Goal: Task Accomplishment & Management: Complete application form

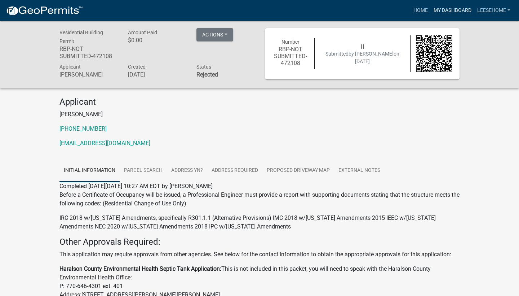
click at [463, 9] on link "My Dashboard" at bounding box center [453, 11] width 44 height 14
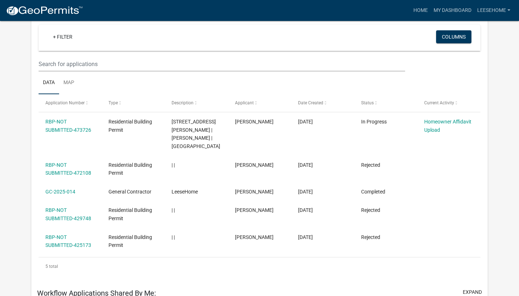
scroll to position [80, 0]
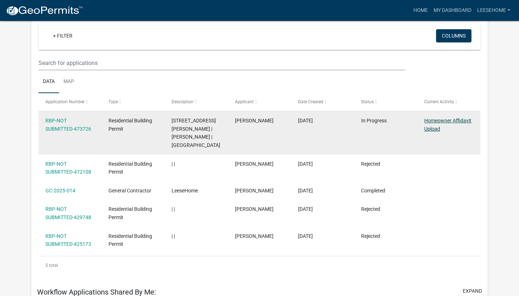
click at [433, 127] on link "Homeowner Affidavit Upload" at bounding box center [447, 125] width 47 height 14
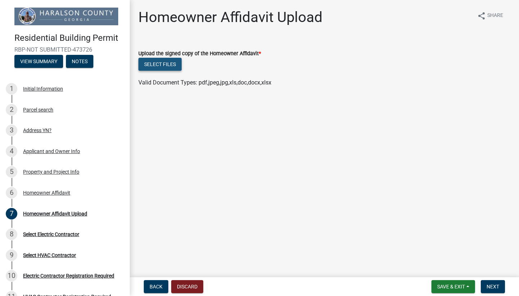
click at [161, 67] on button "Select files" at bounding box center [159, 64] width 43 height 13
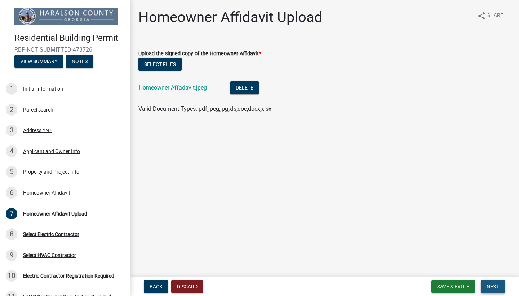
click at [490, 283] on button "Next" at bounding box center [493, 286] width 24 height 13
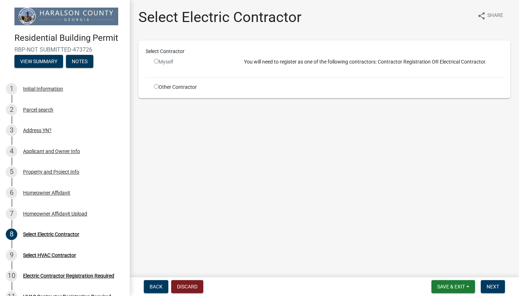
click at [156, 87] on input "radio" at bounding box center [156, 86] width 5 height 5
radio input "true"
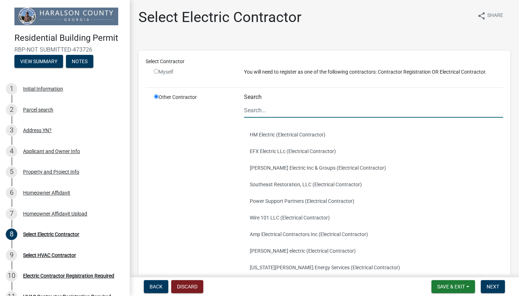
click at [259, 110] on input "Search" at bounding box center [373, 110] width 259 height 15
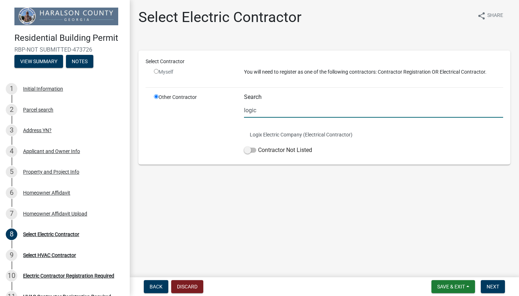
type input "logic"
drag, startPoint x: 259, startPoint y: 110, endPoint x: 278, endPoint y: 133, distance: 30.0
click at [278, 133] on button "Logix Electric Company (Electrical Contractor)" at bounding box center [373, 134] width 259 height 17
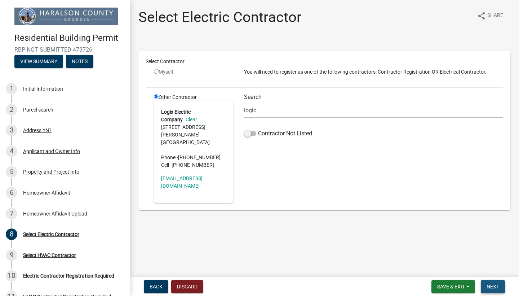
click at [494, 284] on span "Next" at bounding box center [493, 286] width 13 height 6
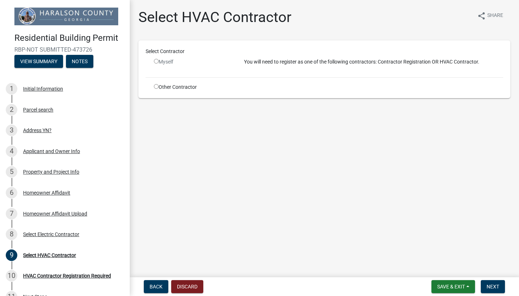
click at [178, 85] on div "Other Contractor" at bounding box center [194, 87] width 90 height 8
click at [157, 87] on input "radio" at bounding box center [156, 86] width 5 height 5
radio input "true"
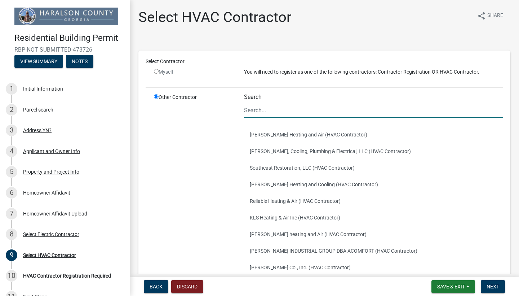
click at [256, 110] on input "Search" at bounding box center [373, 110] width 259 height 15
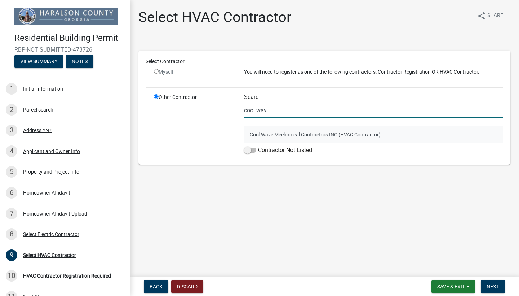
type input "cool wav"
click at [274, 138] on button "Cool Wave Mechanical Contractors INC (HVAC Contractor)" at bounding box center [373, 134] width 259 height 17
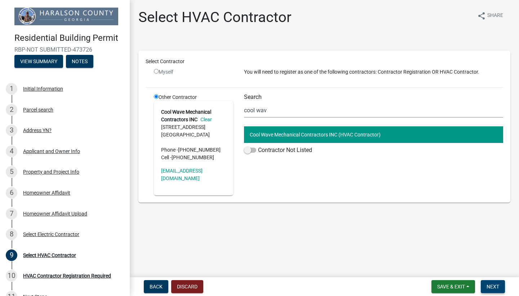
click at [490, 283] on span "Next" at bounding box center [493, 286] width 13 height 6
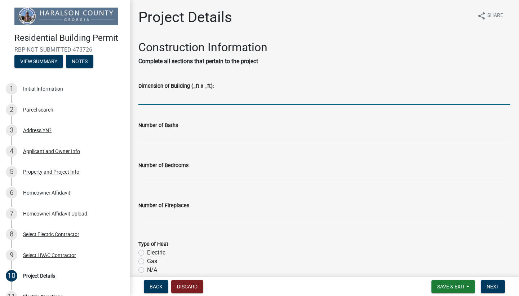
click at [143, 101] on input "Dimension of Building (_ft x _ft):" at bounding box center [324, 97] width 372 height 15
type input "81x39"
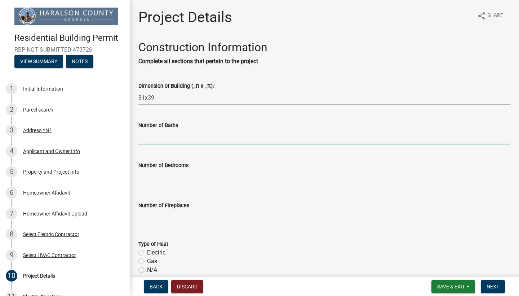
click at [157, 133] on input "text" at bounding box center [324, 136] width 372 height 15
type input "2"
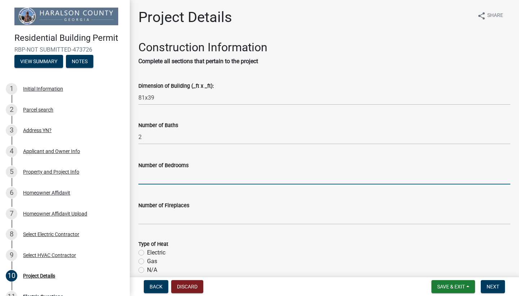
click at [161, 178] on input "text" at bounding box center [324, 176] width 372 height 15
type input "2"
click at [156, 214] on input "text" at bounding box center [324, 216] width 372 height 15
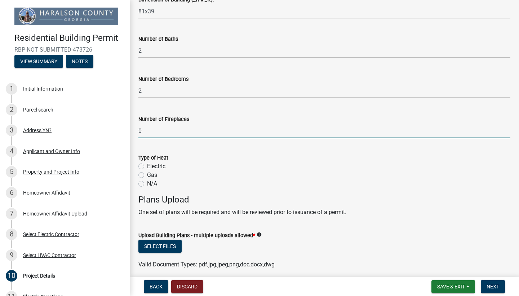
scroll to position [94, 0]
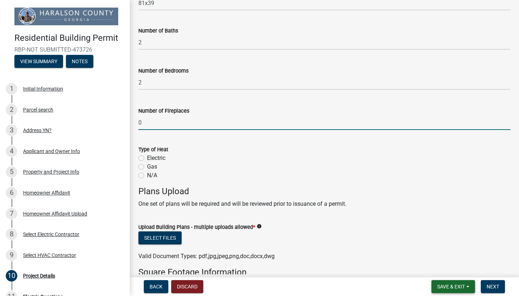
type input "0"
click at [457, 288] on span "Save & Exit" at bounding box center [451, 286] width 28 height 6
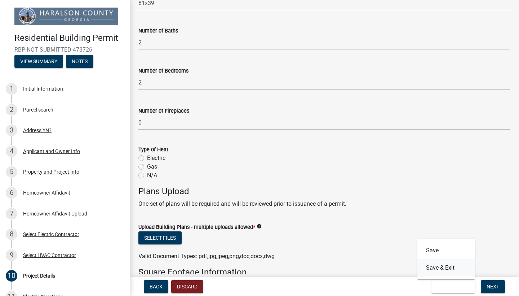
click at [443, 264] on button "Save & Exit" at bounding box center [446, 267] width 58 height 17
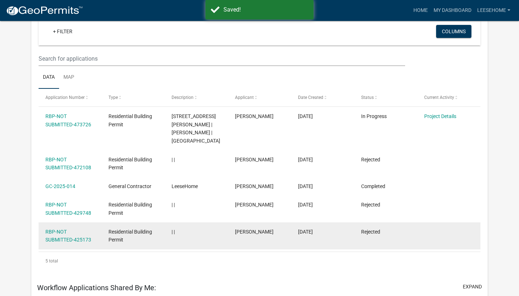
scroll to position [97, 0]
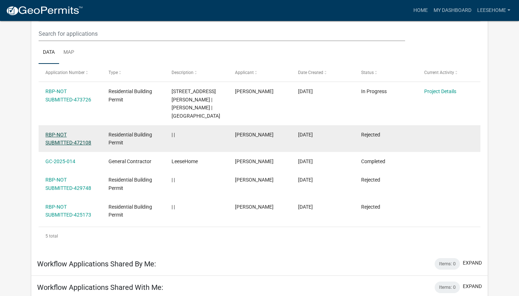
click at [70, 132] on link "RBP-NOT SUBMITTED-472108" at bounding box center [68, 139] width 46 height 14
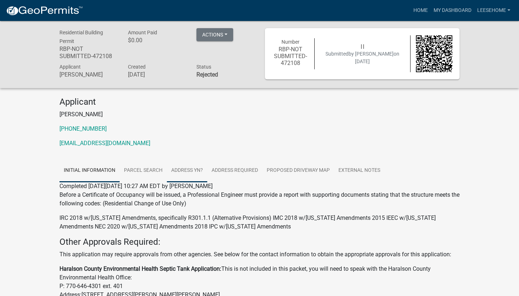
click at [177, 165] on link "Address YN?" at bounding box center [187, 170] width 40 height 23
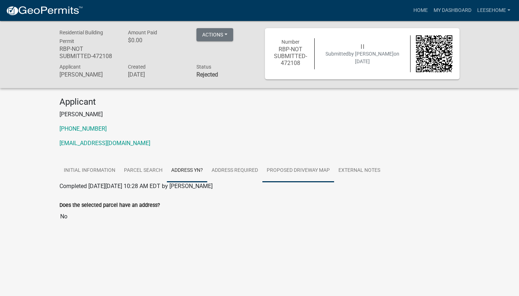
click at [327, 163] on link "Proposed Driveway Map" at bounding box center [298, 170] width 72 height 23
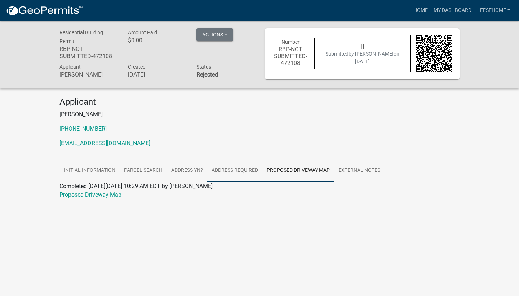
click at [244, 170] on link "Address Required" at bounding box center [234, 170] width 55 height 23
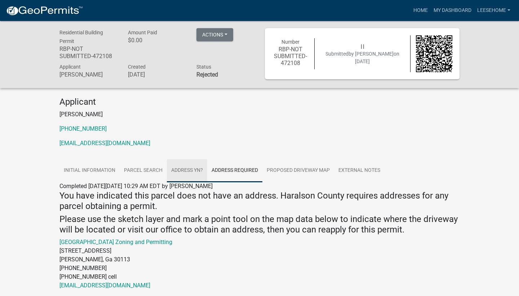
click at [188, 168] on link "Address YN?" at bounding box center [187, 170] width 40 height 23
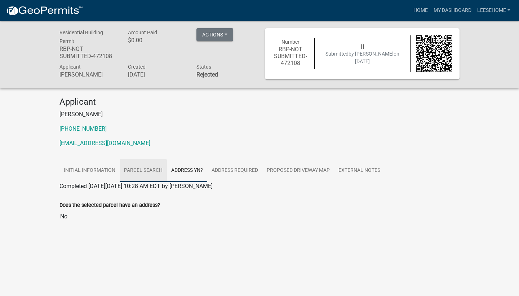
click at [138, 168] on link "Parcel search" at bounding box center [143, 170] width 47 height 23
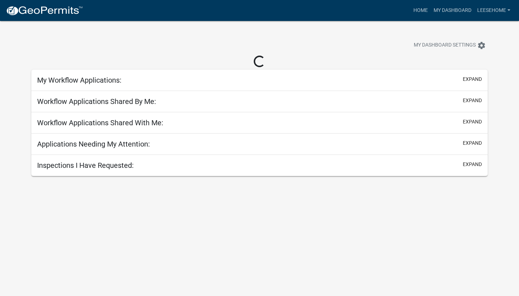
scroll to position [21, 0]
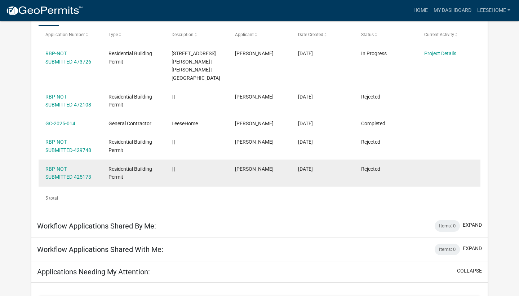
scroll to position [136, 0]
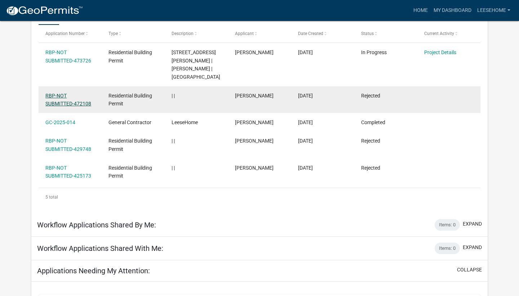
click at [64, 95] on link "RBP-NOT SUBMITTED-472108" at bounding box center [68, 100] width 46 height 14
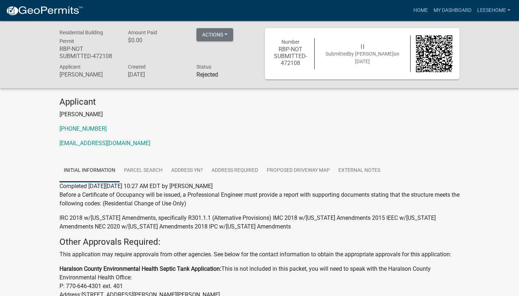
click at [218, 43] on div "Actions Printer Friendly" at bounding box center [225, 45] width 68 height 34
click at [219, 34] on button "Actions" at bounding box center [214, 34] width 37 height 13
click at [211, 54] on link "Printer Friendly" at bounding box center [225, 53] width 58 height 17
click at [452, 9] on link "My Dashboard" at bounding box center [453, 11] width 44 height 14
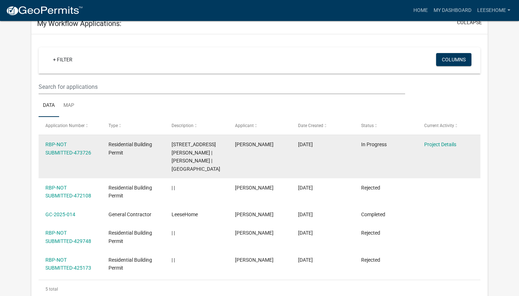
scroll to position [60, 0]
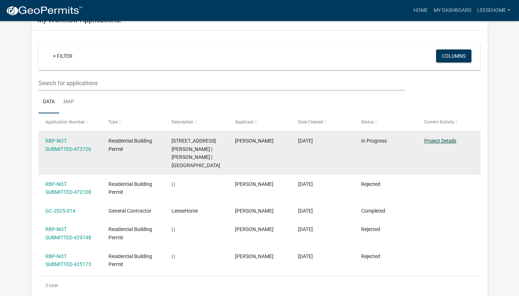
click at [430, 142] on link "Project Details" at bounding box center [440, 141] width 32 height 6
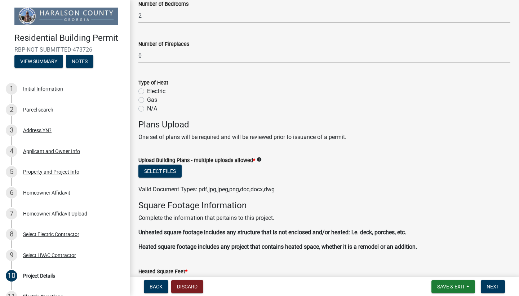
scroll to position [162, 0]
click at [156, 171] on button "Select files" at bounding box center [159, 170] width 43 height 13
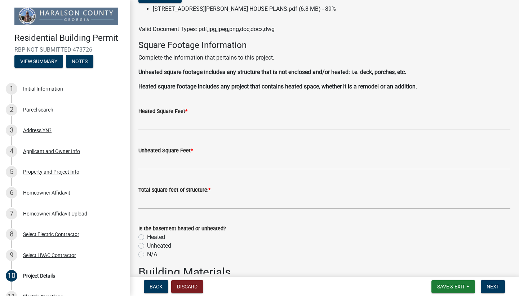
scroll to position [336, 0]
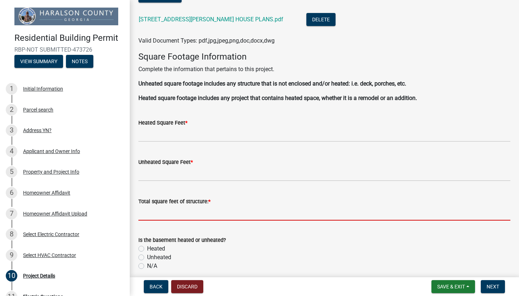
click at [151, 214] on input "text" at bounding box center [324, 212] width 372 height 15
click at [141, 262] on div "Is the basement heated or unheated? Heated Unheated N/A" at bounding box center [324, 252] width 372 height 35
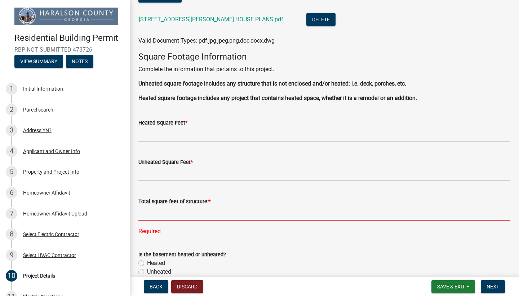
click at [152, 209] on input "text" at bounding box center [324, 212] width 372 height 15
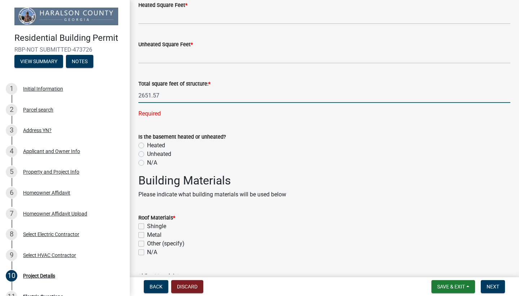
scroll to position [455, 0]
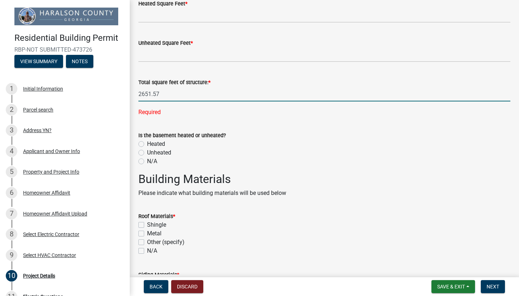
type input "2651.57"
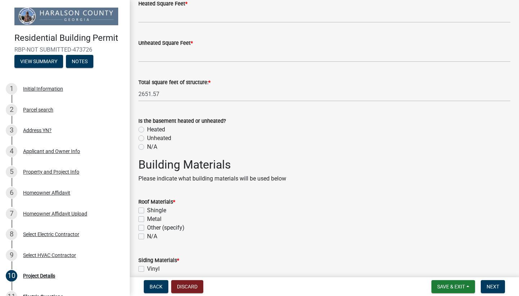
click at [141, 159] on wm-data-entity-input-list "Construction Information Complete all sections that pertain to the project Dime…" at bounding box center [324, 18] width 372 height 867
click at [147, 144] on label "N/A" at bounding box center [152, 146] width 10 height 9
click at [147, 144] on input "N/A" at bounding box center [149, 144] width 5 height 5
radio input "true"
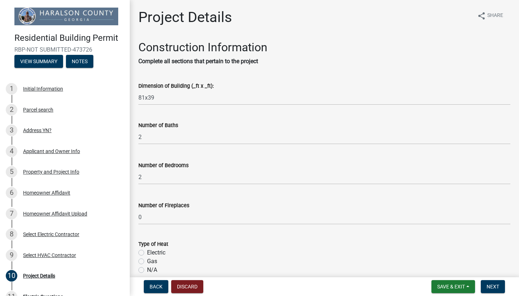
scroll to position [0, 0]
click at [452, 284] on span "Save & Exit" at bounding box center [451, 286] width 28 height 6
click at [448, 270] on button "Save & Exit" at bounding box center [446, 267] width 58 height 17
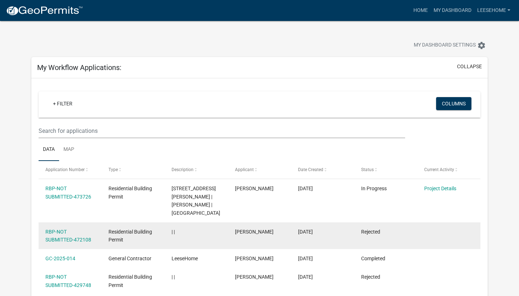
click at [46, 227] on div "RBP-NOT SUBMITTED-472108" at bounding box center [69, 235] width 49 height 17
click at [53, 232] on link "RBP-NOT SUBMITTED-472108" at bounding box center [68, 236] width 46 height 14
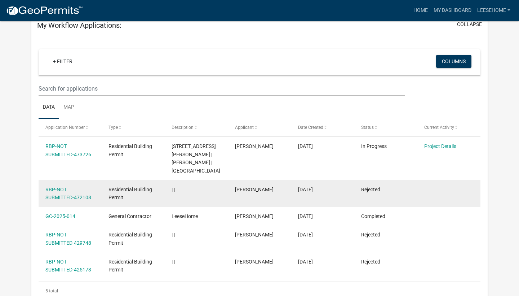
scroll to position [56, 0]
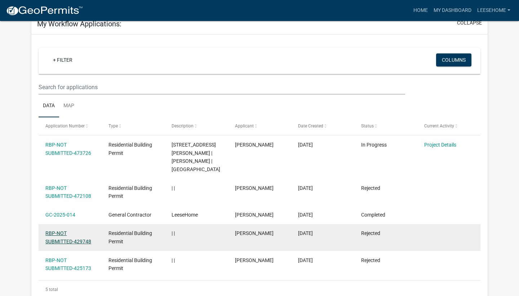
click at [64, 231] on link "RBP-NOT SUBMITTED-429748" at bounding box center [68, 237] width 46 height 14
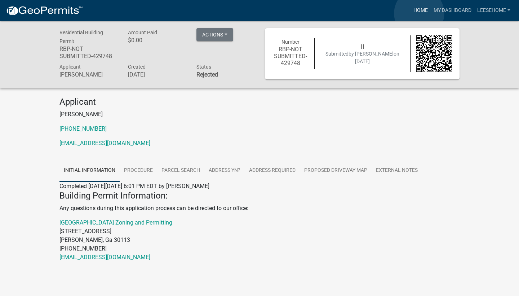
click at [419, 13] on link "Home" at bounding box center [421, 11] width 20 height 14
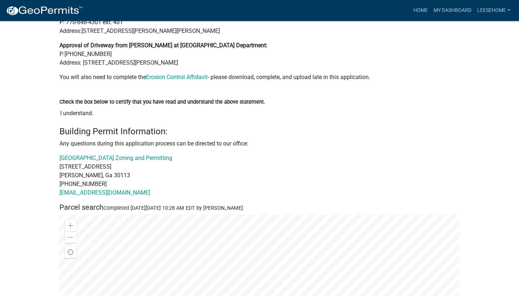
scroll to position [243, 0]
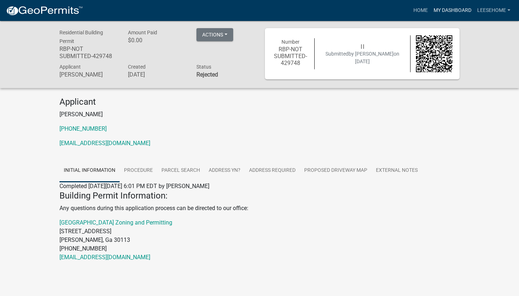
click at [456, 9] on link "My Dashboard" at bounding box center [453, 11] width 44 height 14
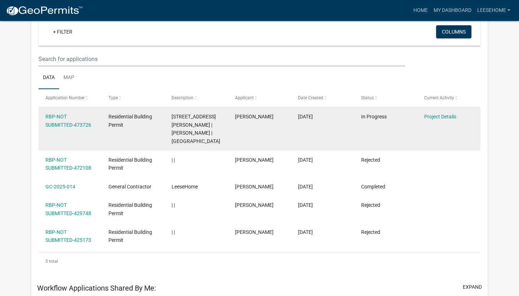
scroll to position [84, 0]
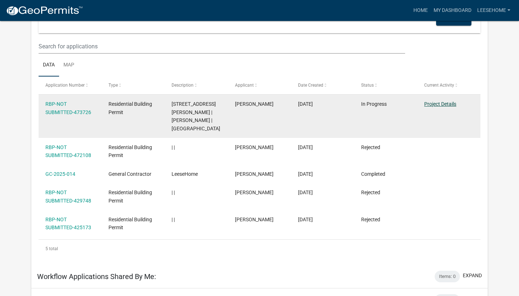
click at [435, 105] on link "Project Details" at bounding box center [440, 104] width 32 height 6
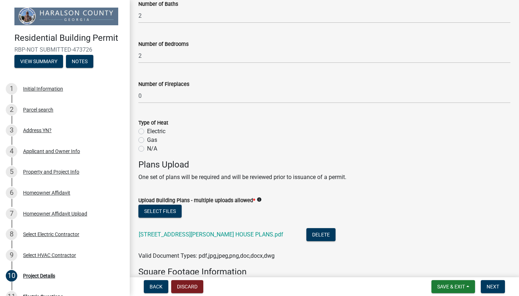
scroll to position [123, 0]
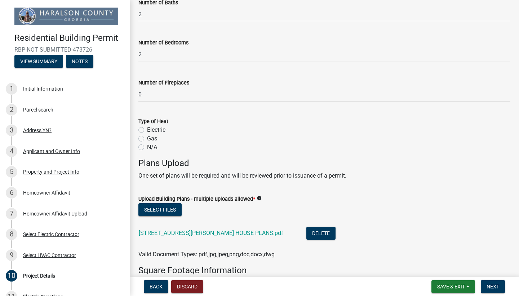
click at [147, 129] on label "Electric" at bounding box center [156, 129] width 18 height 9
click at [147, 129] on input "Electric" at bounding box center [149, 127] width 5 height 5
radio input "true"
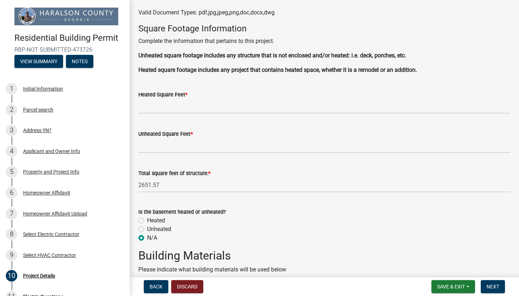
scroll to position [364, 0]
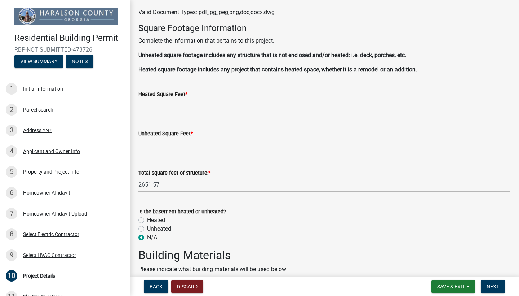
click at [144, 108] on input "Heated Square Feet *" at bounding box center [324, 105] width 372 height 15
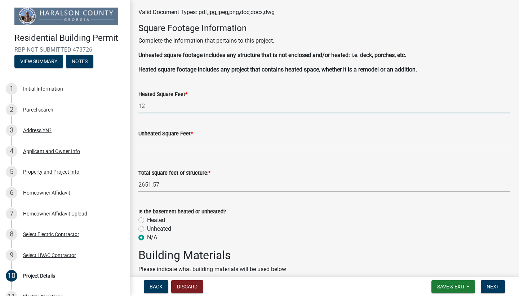
type input "1"
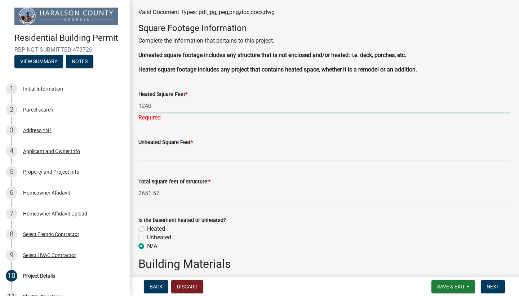
type input "1240"
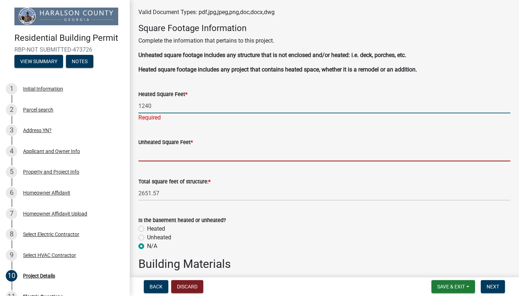
click at [140, 154] on wm-data-entity-input "Unheated Square Feet *" at bounding box center [324, 147] width 372 height 39
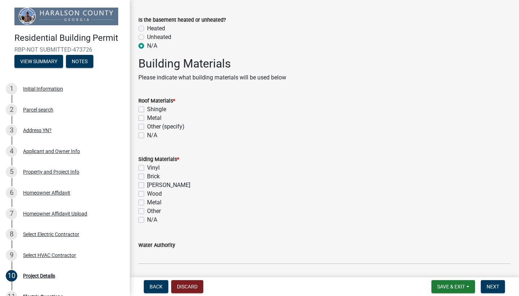
scroll to position [561, 0]
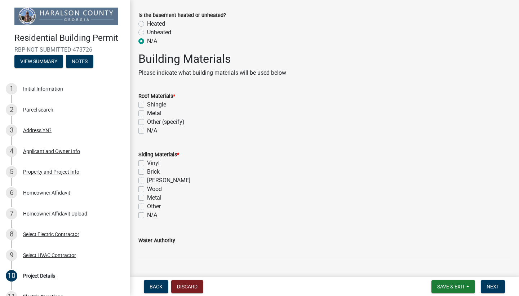
type input "1411"
click at [147, 103] on label "Shingle" at bounding box center [156, 104] width 19 height 9
click at [147, 103] on input "Shingle" at bounding box center [149, 102] width 5 height 5
checkbox input "true"
checkbox input "false"
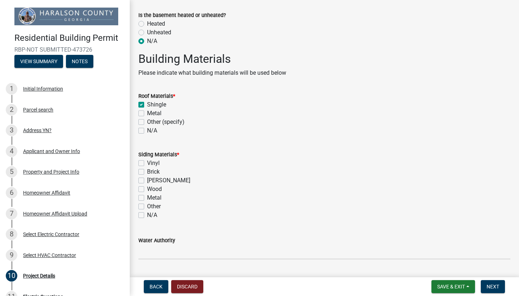
checkbox input "false"
click at [147, 178] on label "[PERSON_NAME]" at bounding box center [168, 180] width 43 height 9
click at [147, 178] on input "[PERSON_NAME]" at bounding box center [149, 178] width 5 height 5
checkbox input "true"
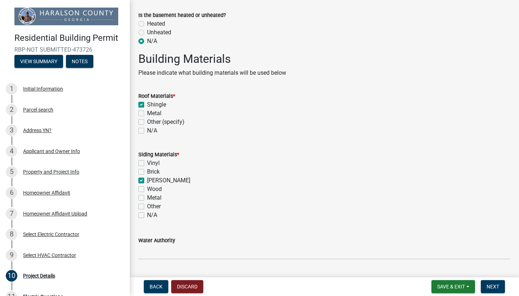
checkbox input "false"
checkbox input "true"
checkbox input "false"
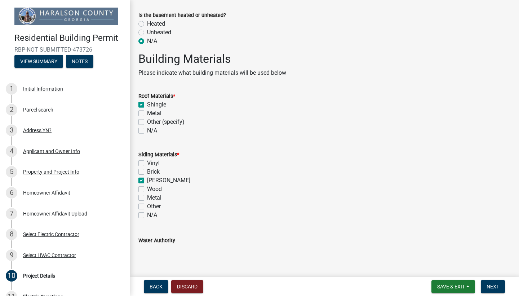
checkbox input "false"
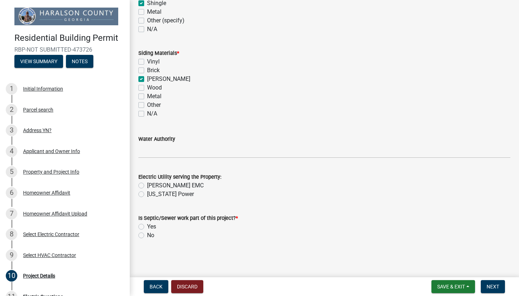
scroll to position [661, 0]
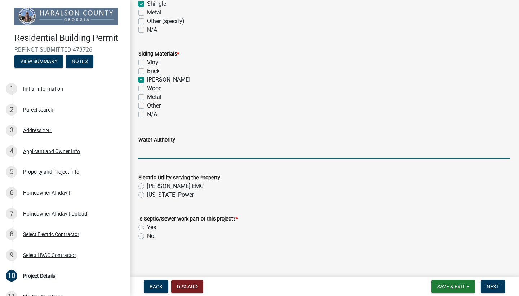
click at [160, 151] on input "Water Authority" at bounding box center [324, 151] width 372 height 15
type input "Haralson County water department"
click at [401, 1] on div "Shingle" at bounding box center [324, 4] width 372 height 9
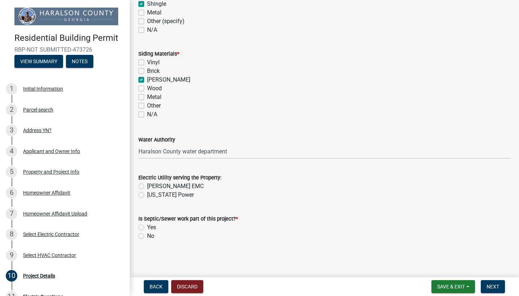
click at [147, 226] on label "Yes" at bounding box center [151, 227] width 9 height 9
click at [147, 226] on input "Yes" at bounding box center [149, 225] width 5 height 5
radio input "true"
click at [455, 285] on span "Save & Exit" at bounding box center [451, 286] width 28 height 6
click at [435, 268] on button "Save & Exit" at bounding box center [446, 267] width 58 height 17
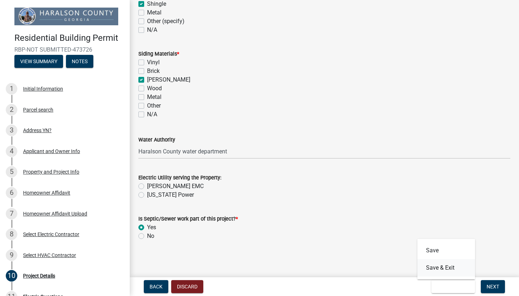
scroll to position [0, 0]
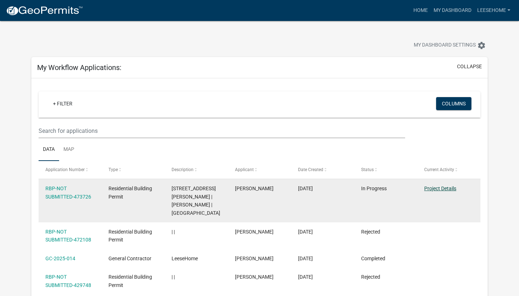
click at [437, 189] on link "Project Details" at bounding box center [440, 188] width 32 height 6
